Goal: Task Accomplishment & Management: Complete application form

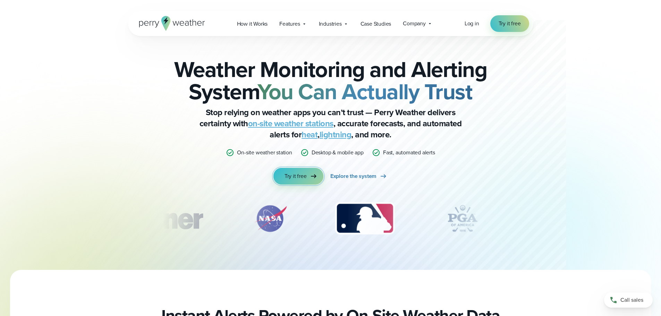
click at [292, 177] on span "Try it free" at bounding box center [295, 176] width 22 height 8
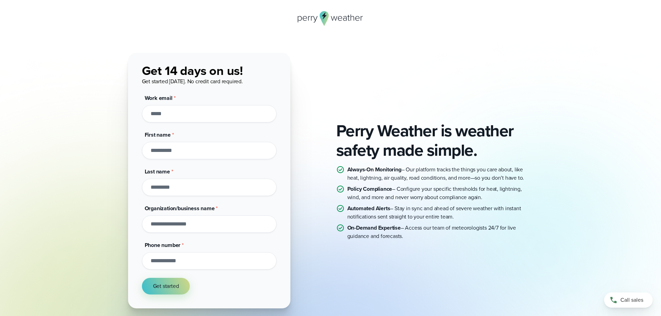
click at [174, 106] on div "Work email *" at bounding box center [209, 108] width 135 height 28
click at [177, 113] on input "Work email *" at bounding box center [209, 113] width 135 height 17
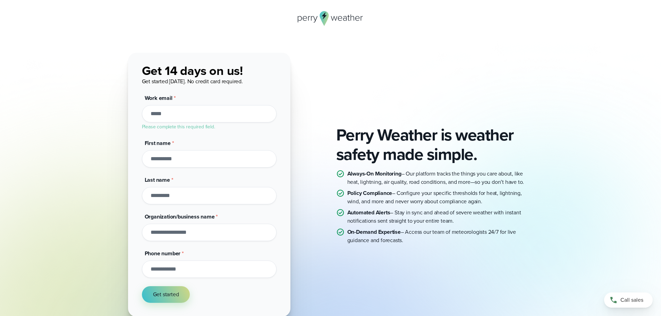
click at [244, 34] on div "Perry Weather is weather safety made simple. Always-On Monitoring – Our platfor…" at bounding box center [330, 195] width 661 height 391
